Goal: Information Seeking & Learning: Learn about a topic

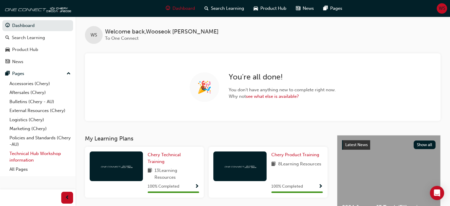
click at [37, 156] on link "Technical Hub Workshop information" at bounding box center [40, 157] width 66 height 16
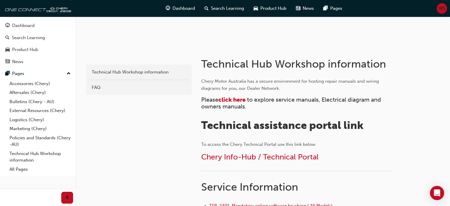
scroll to position [90, 0]
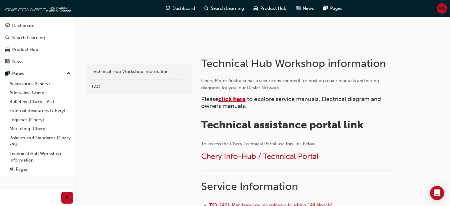
click at [237, 99] on span "click here" at bounding box center [231, 99] width 27 height 7
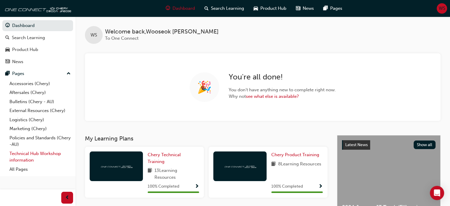
click at [34, 152] on link "Technical Hub Workshop information" at bounding box center [40, 157] width 66 height 16
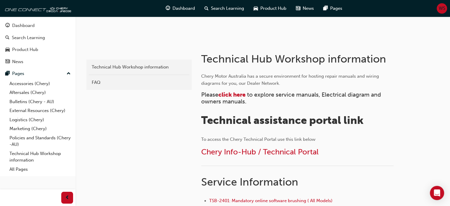
scroll to position [96, 0]
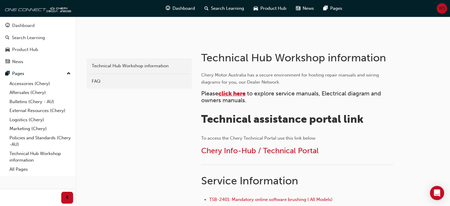
click at [227, 93] on span "click here" at bounding box center [231, 93] width 27 height 7
